Goal: Find contact information: Find contact information

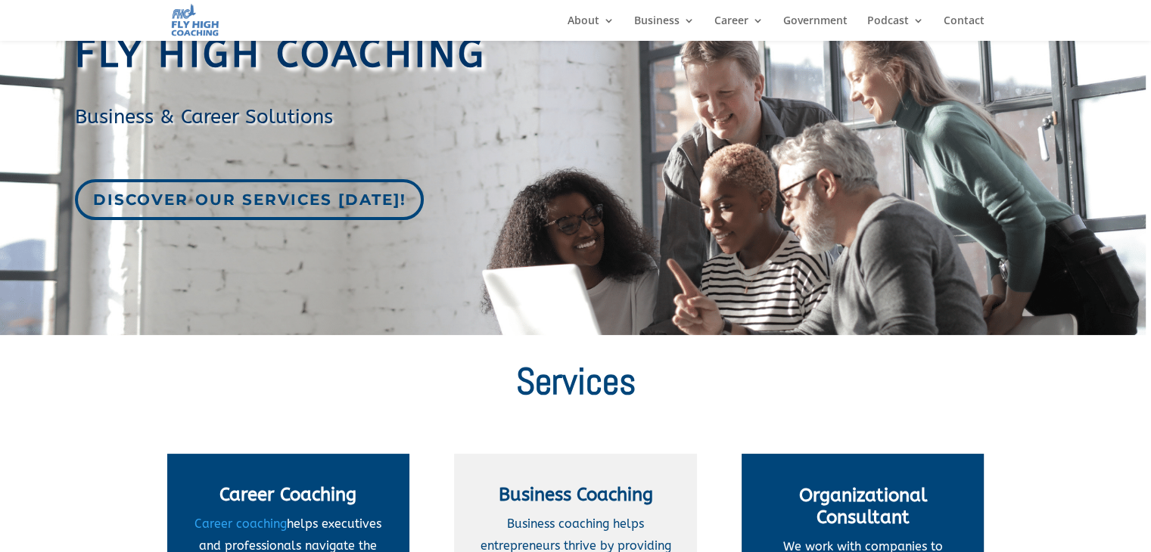
scroll to position [126, 0]
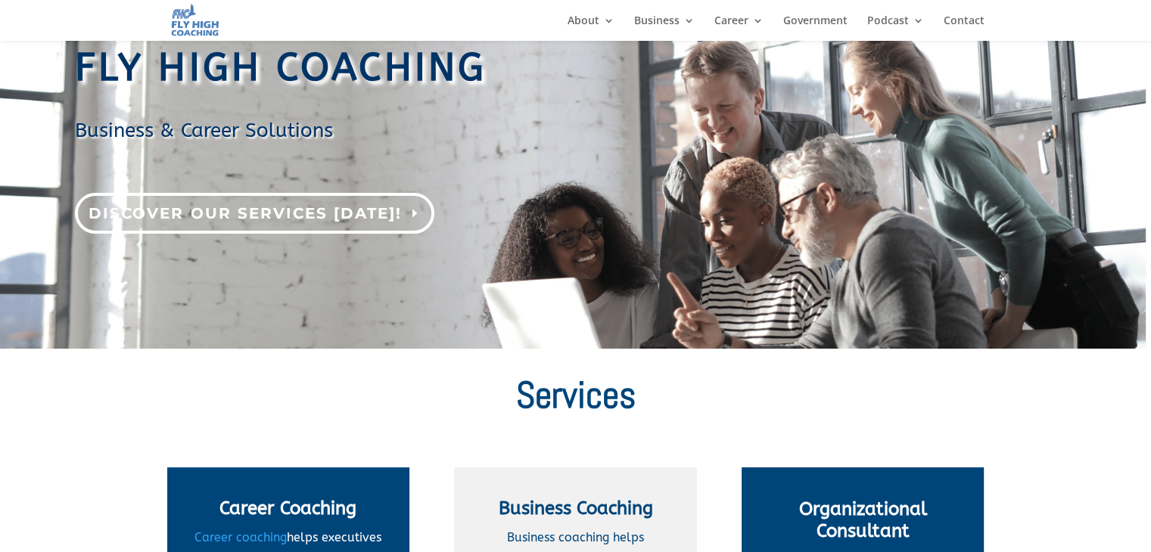
click at [269, 219] on link "Discover our services [DATE]!" at bounding box center [254, 213] width 359 height 41
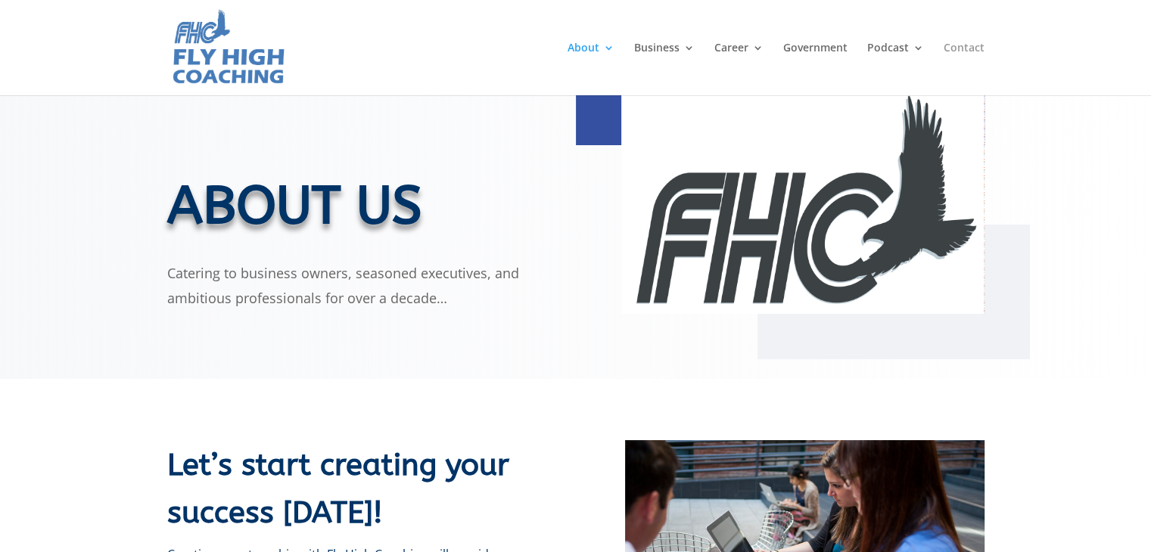
click at [977, 49] on link "Contact" at bounding box center [963, 68] width 41 height 53
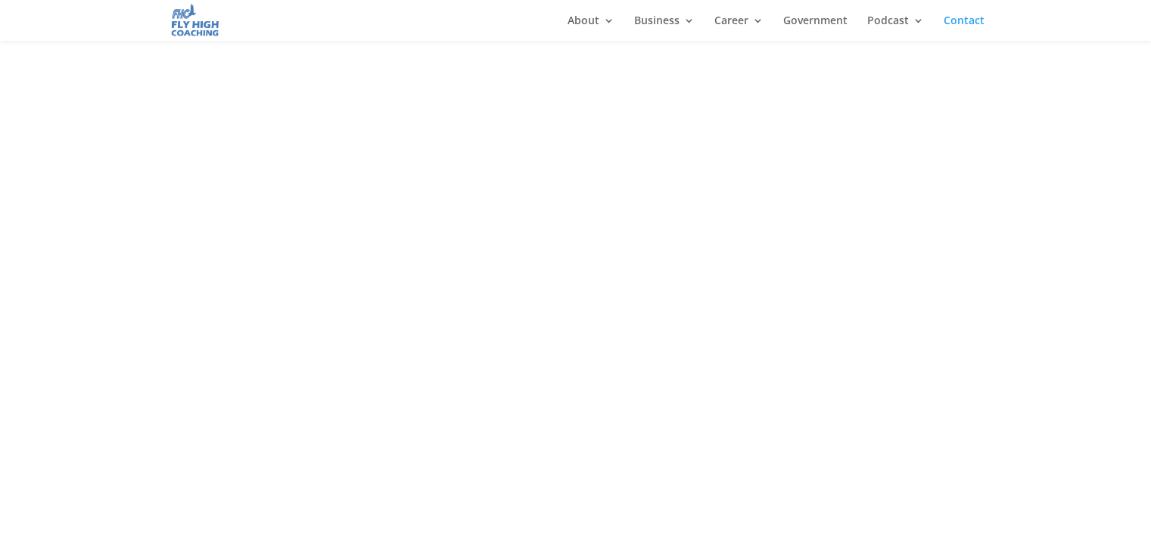
scroll to position [430, 0]
click at [124, 330] on div at bounding box center [575, 322] width 1151 height 649
